Goal: Task Accomplishment & Management: Manage account settings

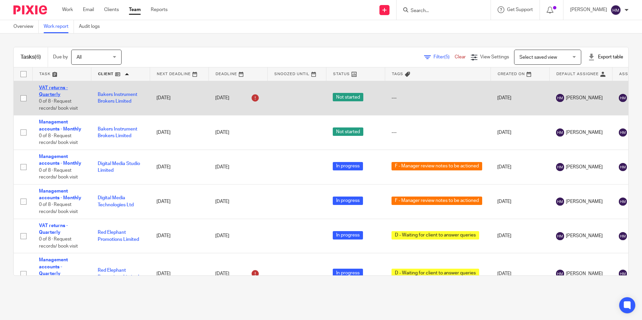
click at [54, 94] on link "VAT returns - Quarterly" at bounding box center [53, 91] width 29 height 11
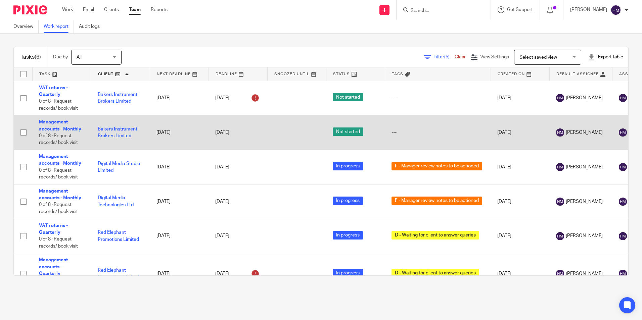
click at [53, 126] on td "Management accounts - Monthly 0 of 8 · Request records/ book visit" at bounding box center [61, 133] width 59 height 35
click at [53, 129] on link "Management accounts - Monthly" at bounding box center [60, 125] width 42 height 11
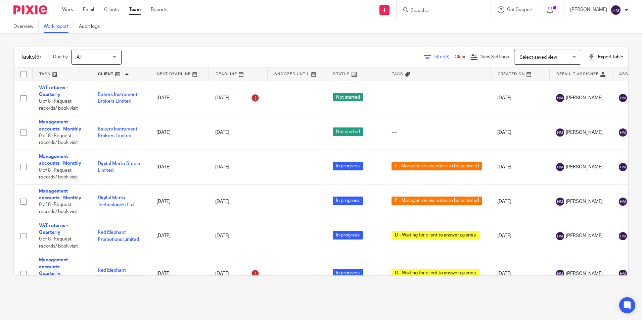
click at [103, 71] on link at bounding box center [120, 74] width 58 height 13
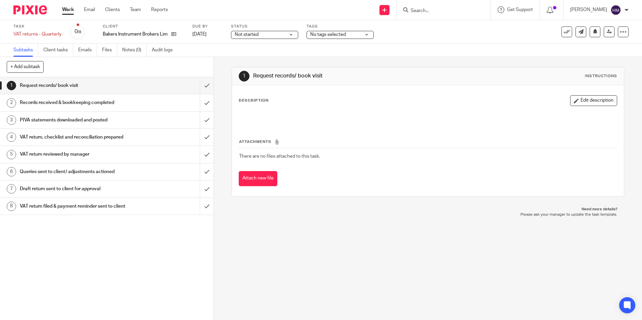
click at [291, 38] on div "Not started Not started" at bounding box center [264, 35] width 67 height 8
drag, startPoint x: 290, startPoint y: 60, endPoint x: 292, endPoint y: 48, distance: 11.9
click at [290, 59] on li "In progress" at bounding box center [264, 59] width 67 height 14
click at [327, 34] on span "No tags selected" at bounding box center [328, 34] width 36 height 5
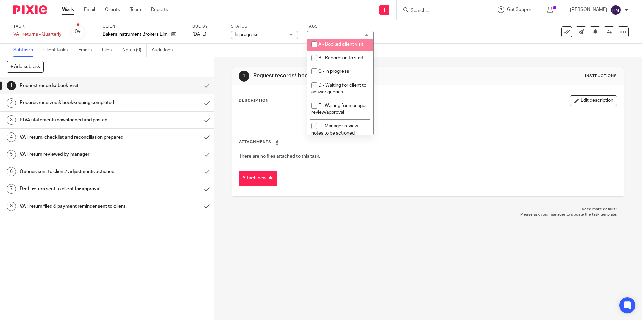
scroll to position [34, 0]
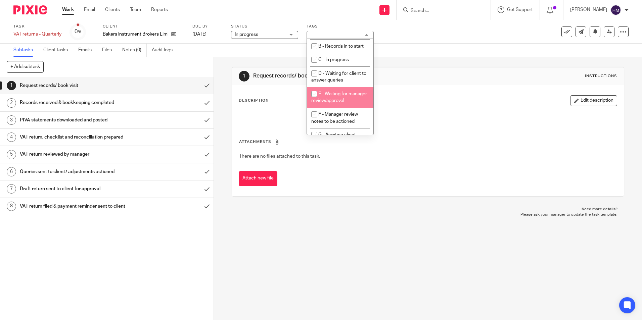
click at [330, 90] on li "E - Waiting for manager review/approval" at bounding box center [340, 97] width 67 height 20
checkbox input "true"
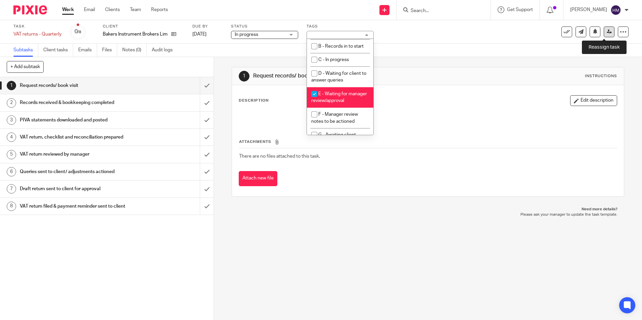
click at [604, 34] on link at bounding box center [609, 32] width 11 height 11
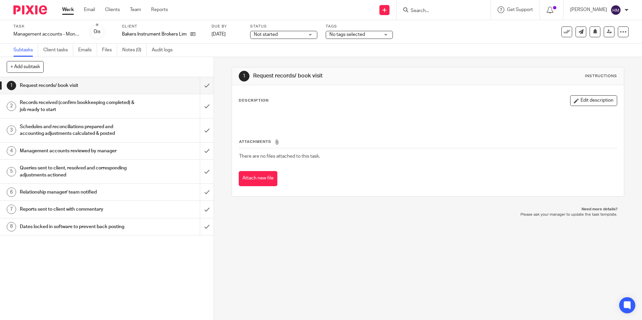
click at [267, 34] on span "Not started" at bounding box center [266, 34] width 24 height 5
click at [266, 60] on span "In progress" at bounding box center [267, 59] width 24 height 5
click at [351, 33] on span "No tags selected" at bounding box center [347, 34] width 36 height 5
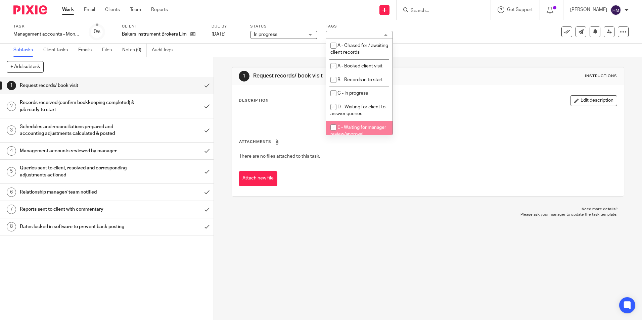
click at [358, 128] on span "E - Waiting for manager review/approval" at bounding box center [358, 131] width 56 height 12
checkbox input "true"
drag, startPoint x: 603, startPoint y: 33, endPoint x: 597, endPoint y: 33, distance: 5.7
click at [607, 33] on icon at bounding box center [609, 31] width 5 height 5
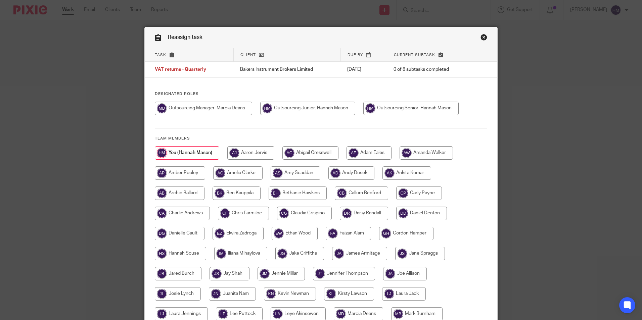
click at [239, 110] on input "radio" at bounding box center [203, 108] width 97 height 13
radio input "true"
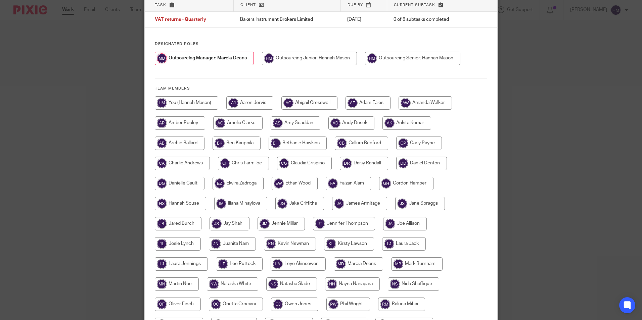
scroll to position [134, 0]
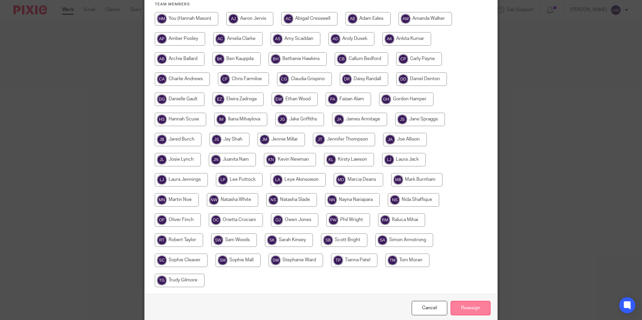
click at [461, 307] on input "Reassign" at bounding box center [471, 308] width 40 height 14
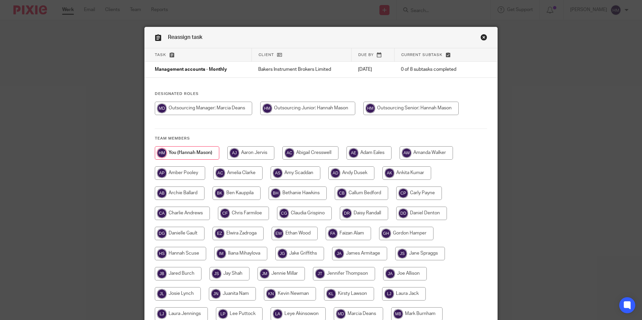
click at [234, 106] on input "radio" at bounding box center [203, 108] width 97 height 13
radio input "true"
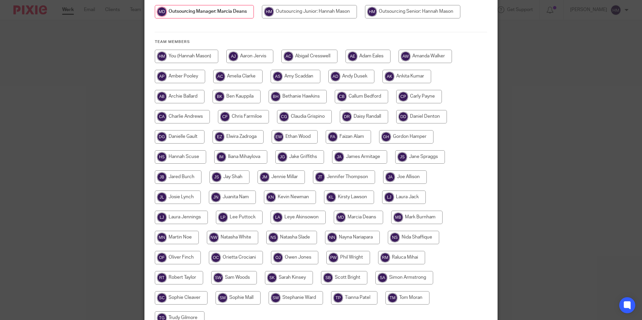
scroll to position [164, 0]
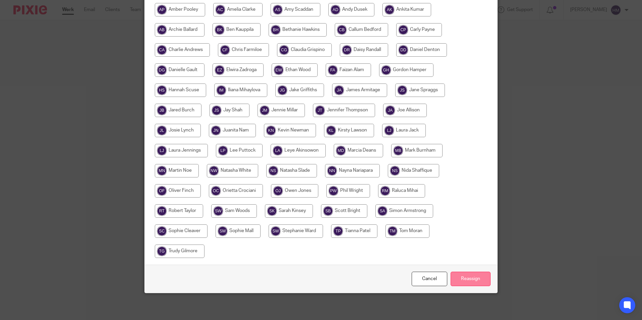
click at [463, 282] on input "Reassign" at bounding box center [471, 279] width 40 height 14
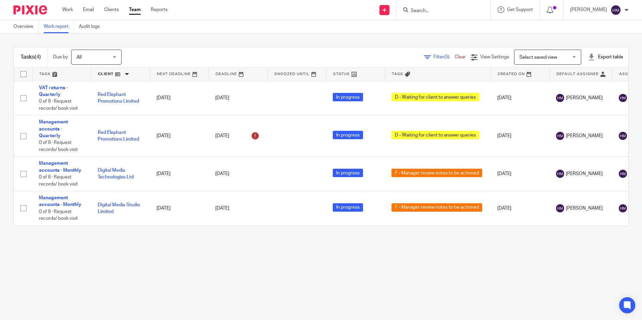
click at [103, 71] on link at bounding box center [120, 74] width 58 height 13
